Goal: Navigation & Orientation: Find specific page/section

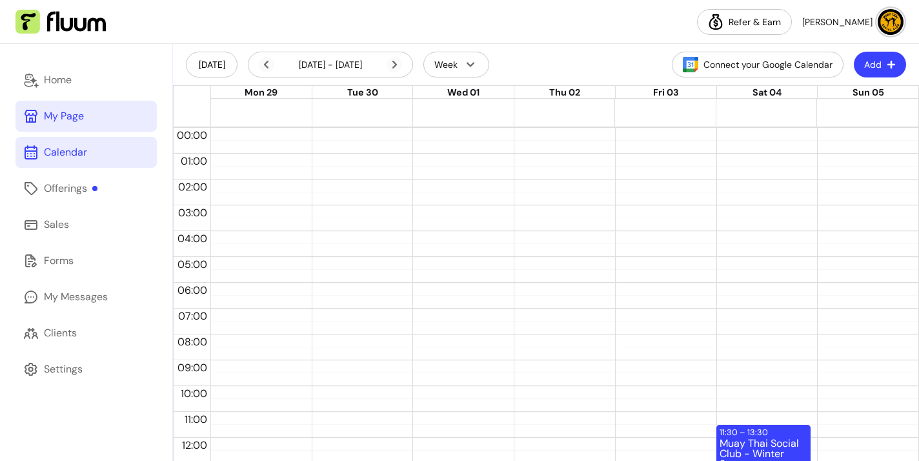
click at [88, 126] on link "My Page" at bounding box center [85, 116] width 141 height 31
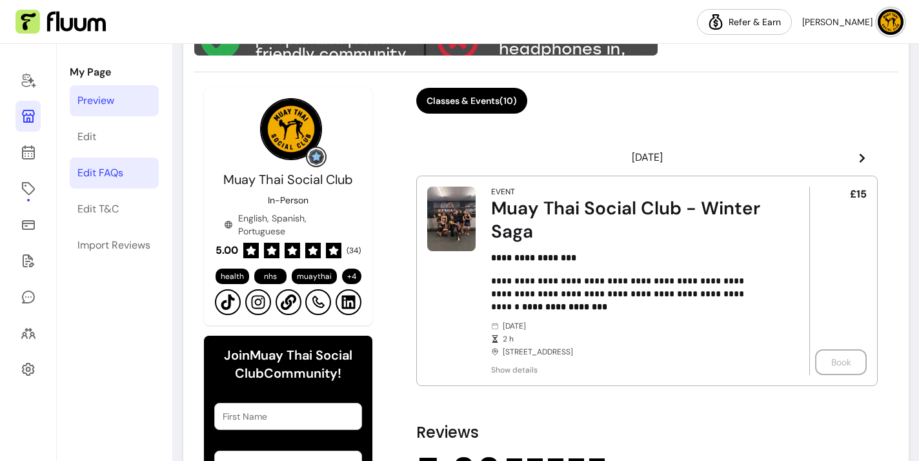
scroll to position [134, 0]
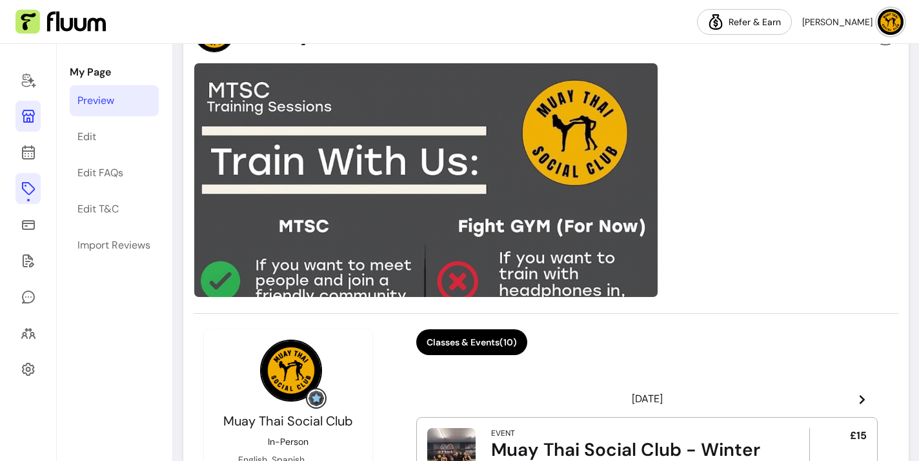
click at [37, 192] on link at bounding box center [27, 188] width 25 height 31
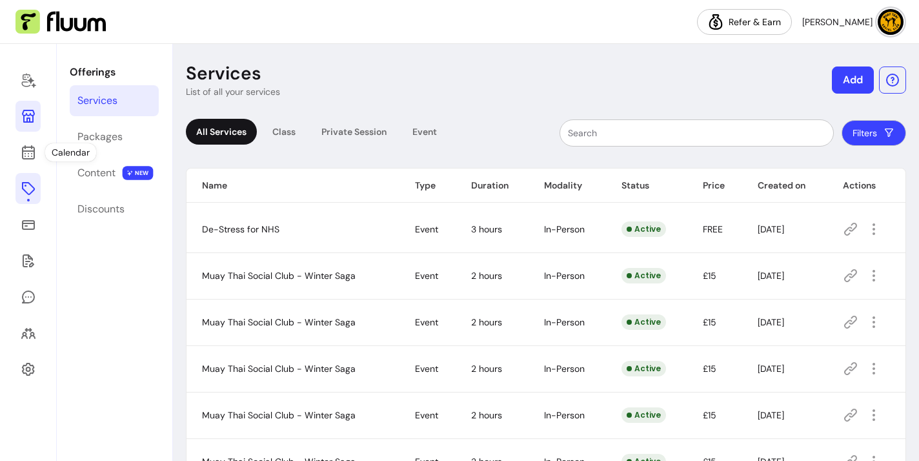
click at [25, 123] on icon at bounding box center [28, 115] width 15 height 15
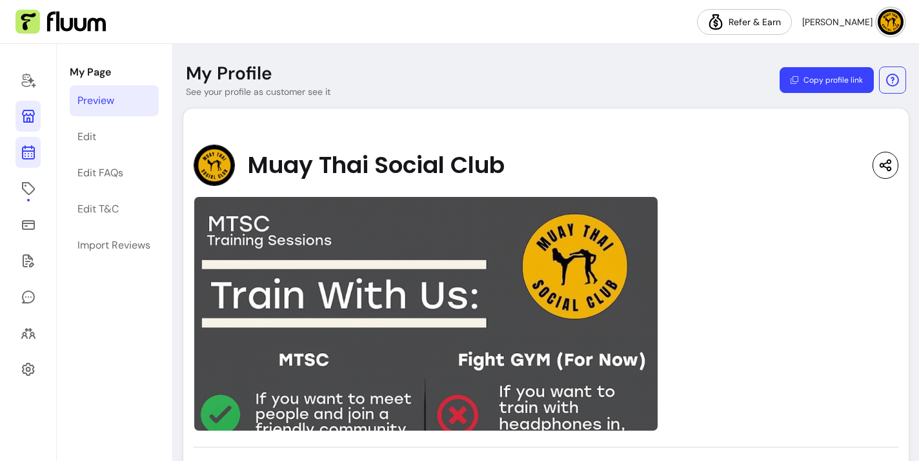
click at [35, 157] on icon at bounding box center [28, 152] width 15 height 15
click at [121, 76] on p "My Page" at bounding box center [114, 72] width 89 height 15
click at [108, 74] on p "My Page" at bounding box center [114, 72] width 89 height 15
click at [80, 84] on div "My Page Preview Edit Edit FAQs Edit T&C Import Reviews" at bounding box center [114, 252] width 115 height 417
